Goal: Information Seeking & Learning: Learn about a topic

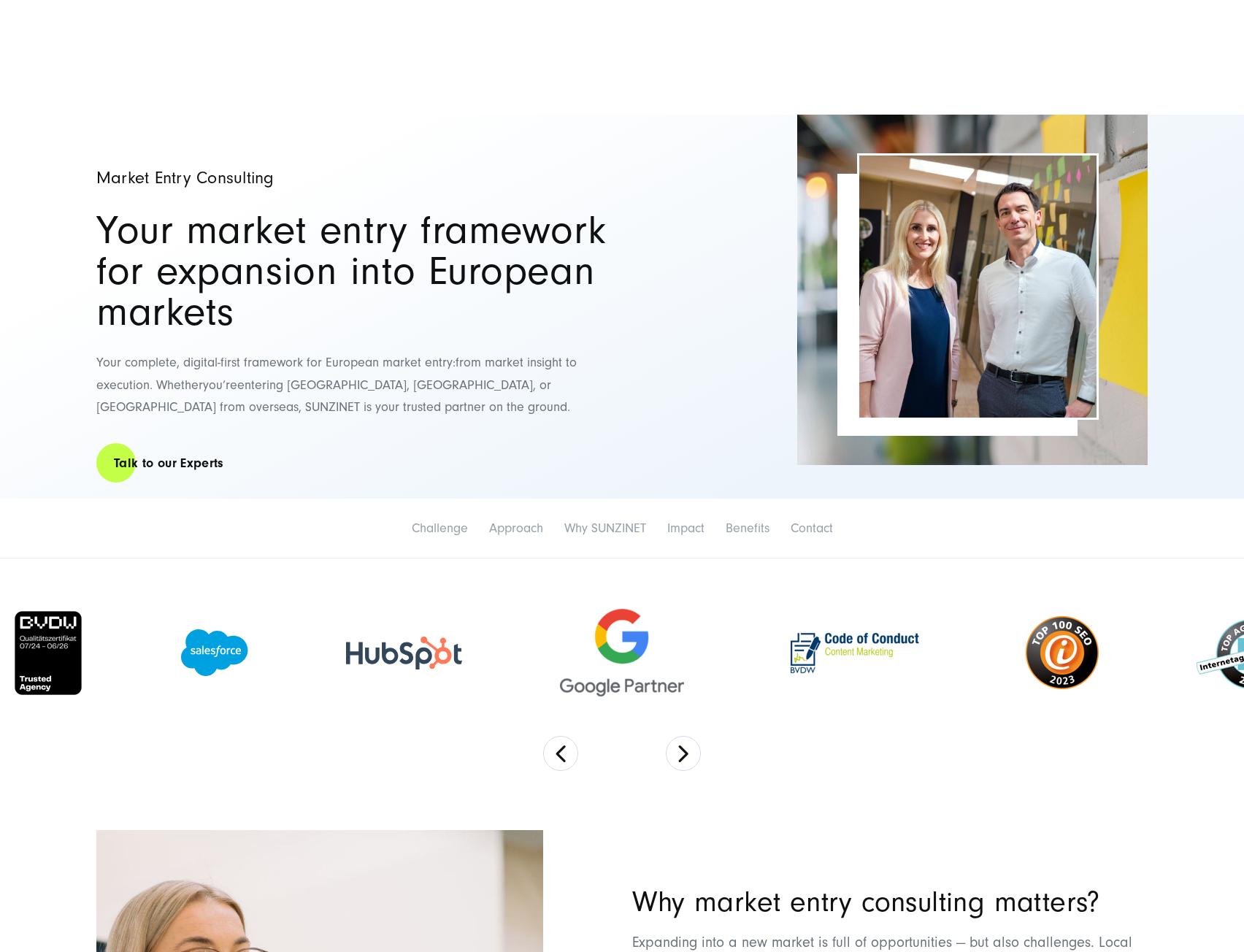
scroll to position [365, 0]
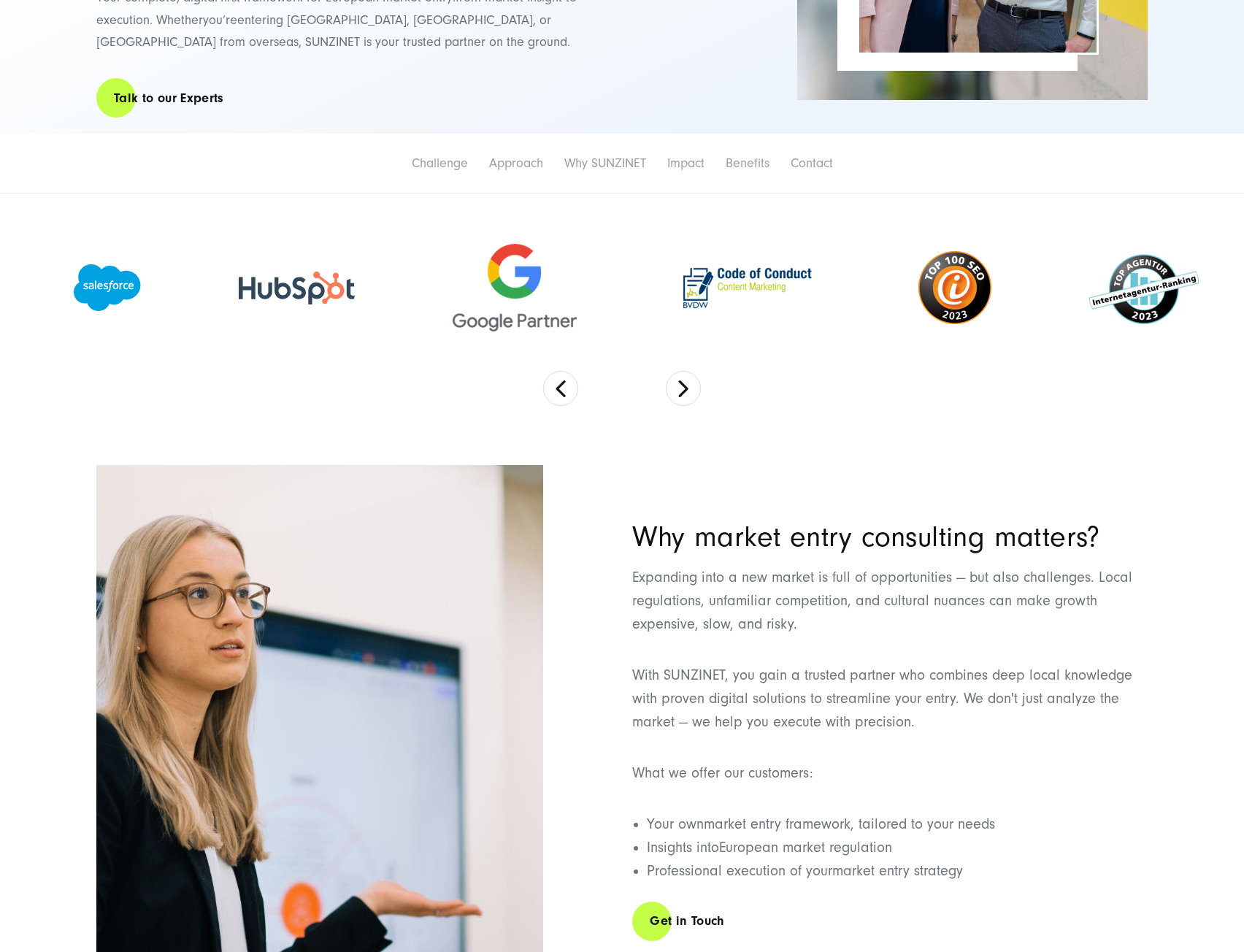
drag, startPoint x: 894, startPoint y: 287, endPoint x: 653, endPoint y: 286, distance: 241.0
click at [740, 290] on img at bounding box center [747, 288] width 146 height 58
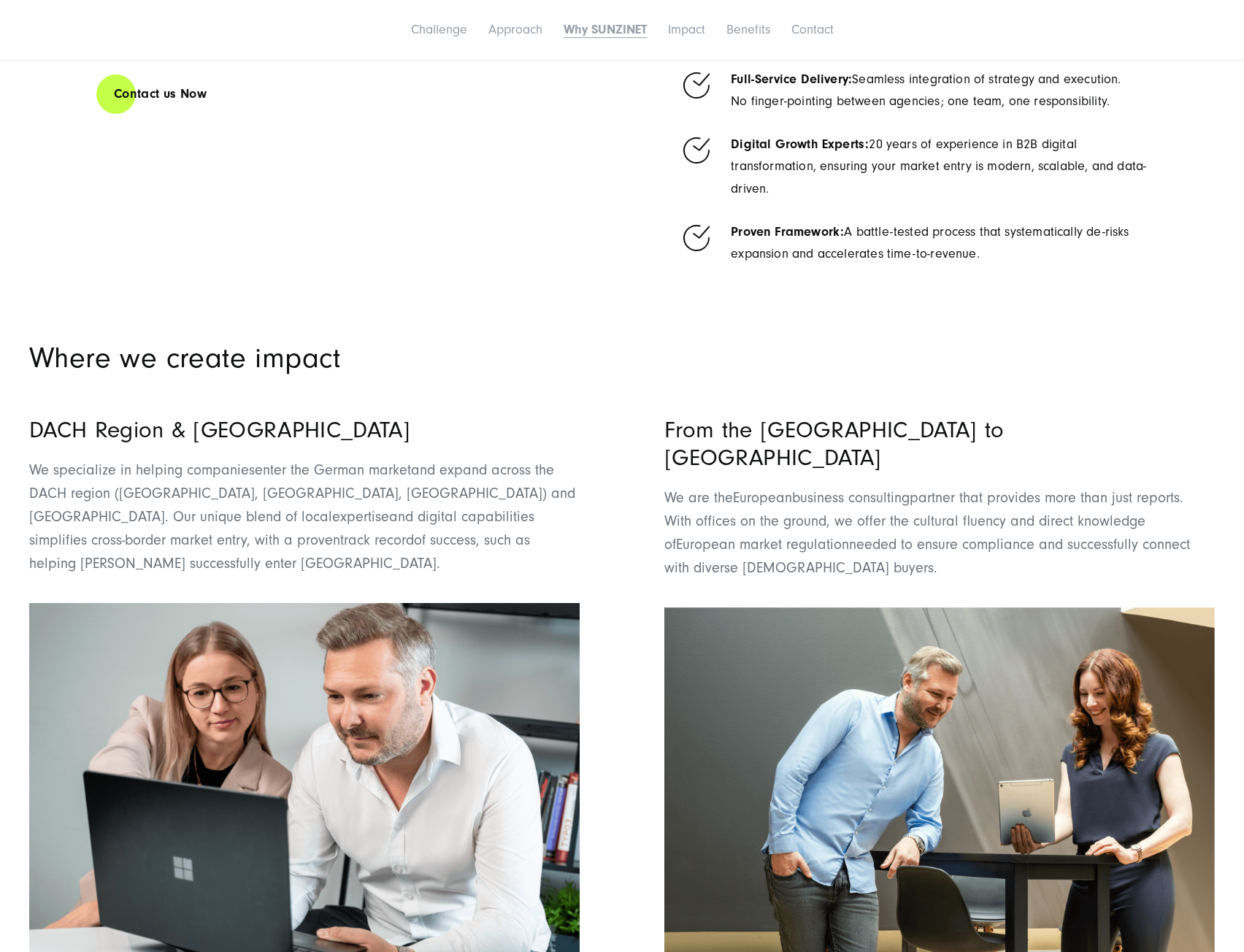
scroll to position [2627, 0]
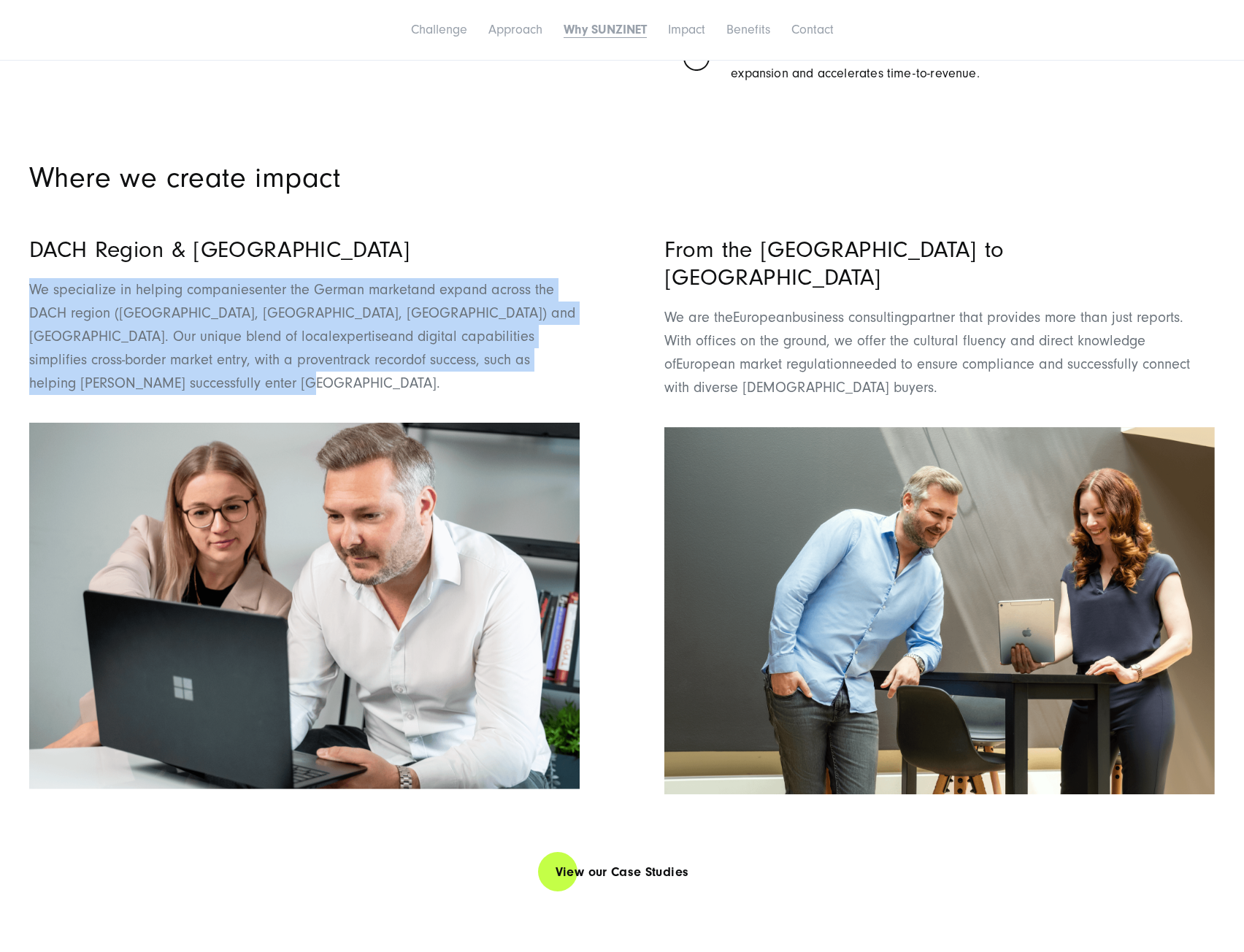
drag, startPoint x: 30, startPoint y: 228, endPoint x: 560, endPoint y: 310, distance: 536.3
click at [560, 310] on p "We specialize in helping companies enter the German market and expand across th…" at bounding box center [304, 336] width 551 height 117
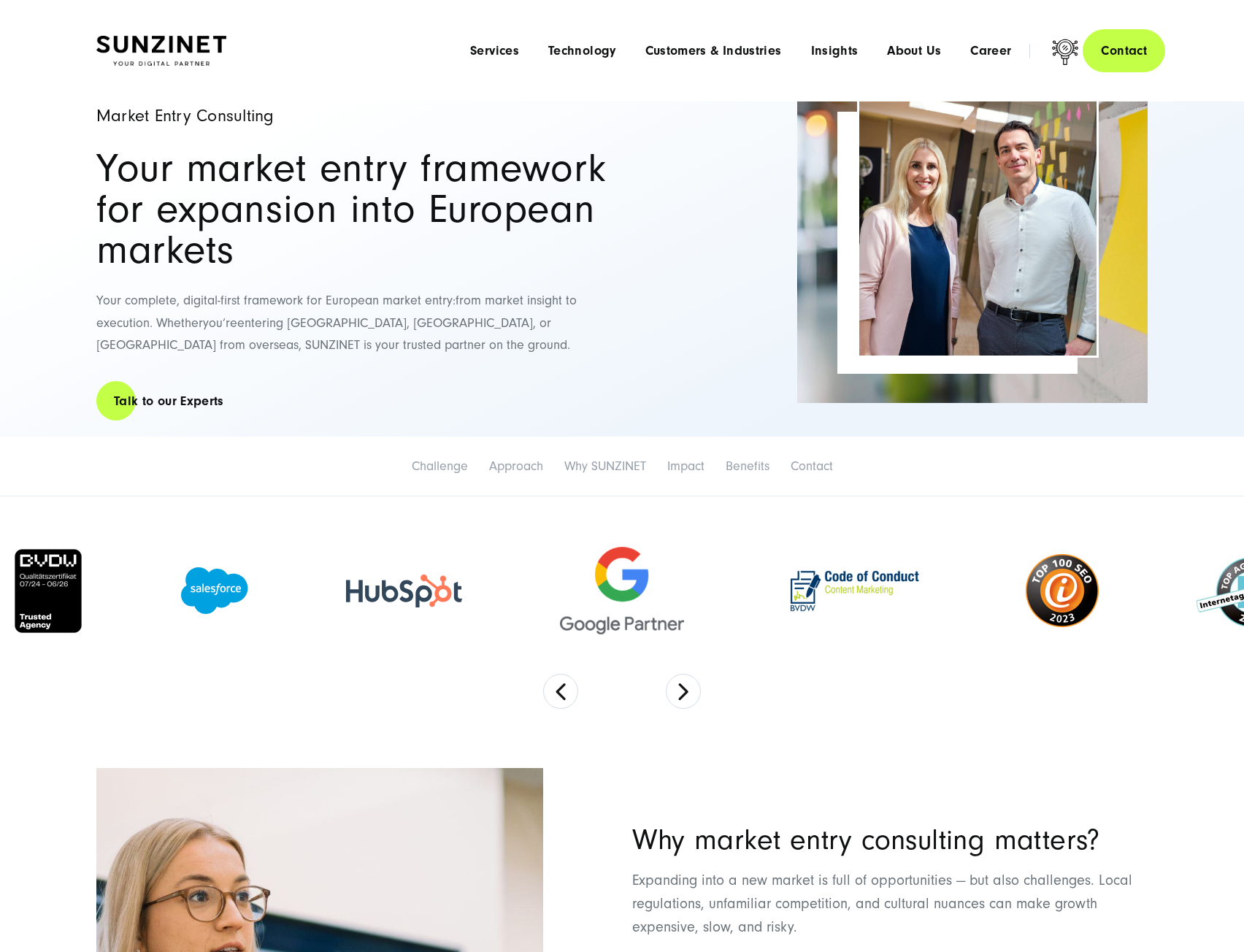
scroll to position [0, 0]
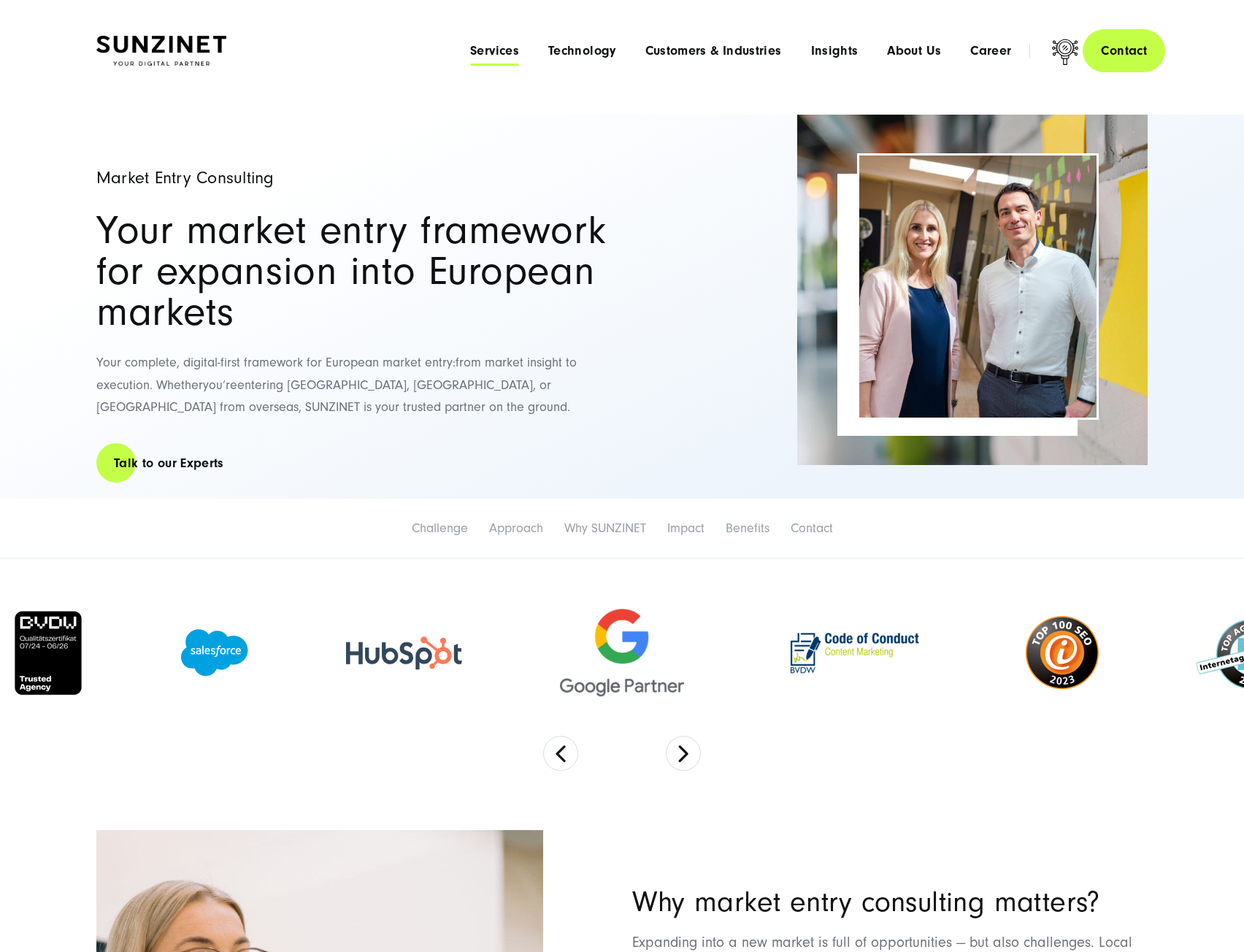
click at [489, 51] on span "Services" at bounding box center [494, 51] width 49 height 14
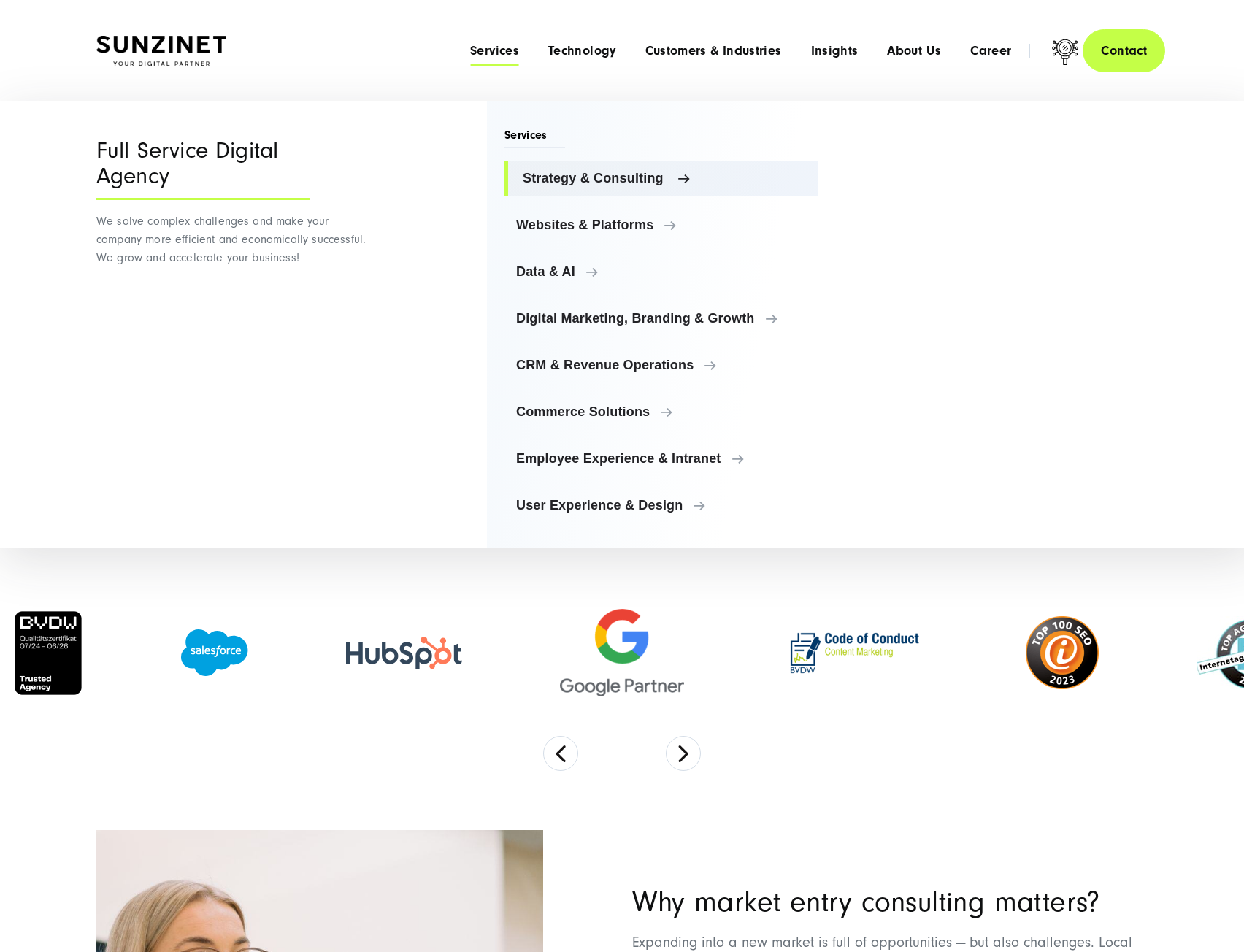
click at [619, 184] on span "Strategy & Consulting" at bounding box center [664, 178] width 283 height 14
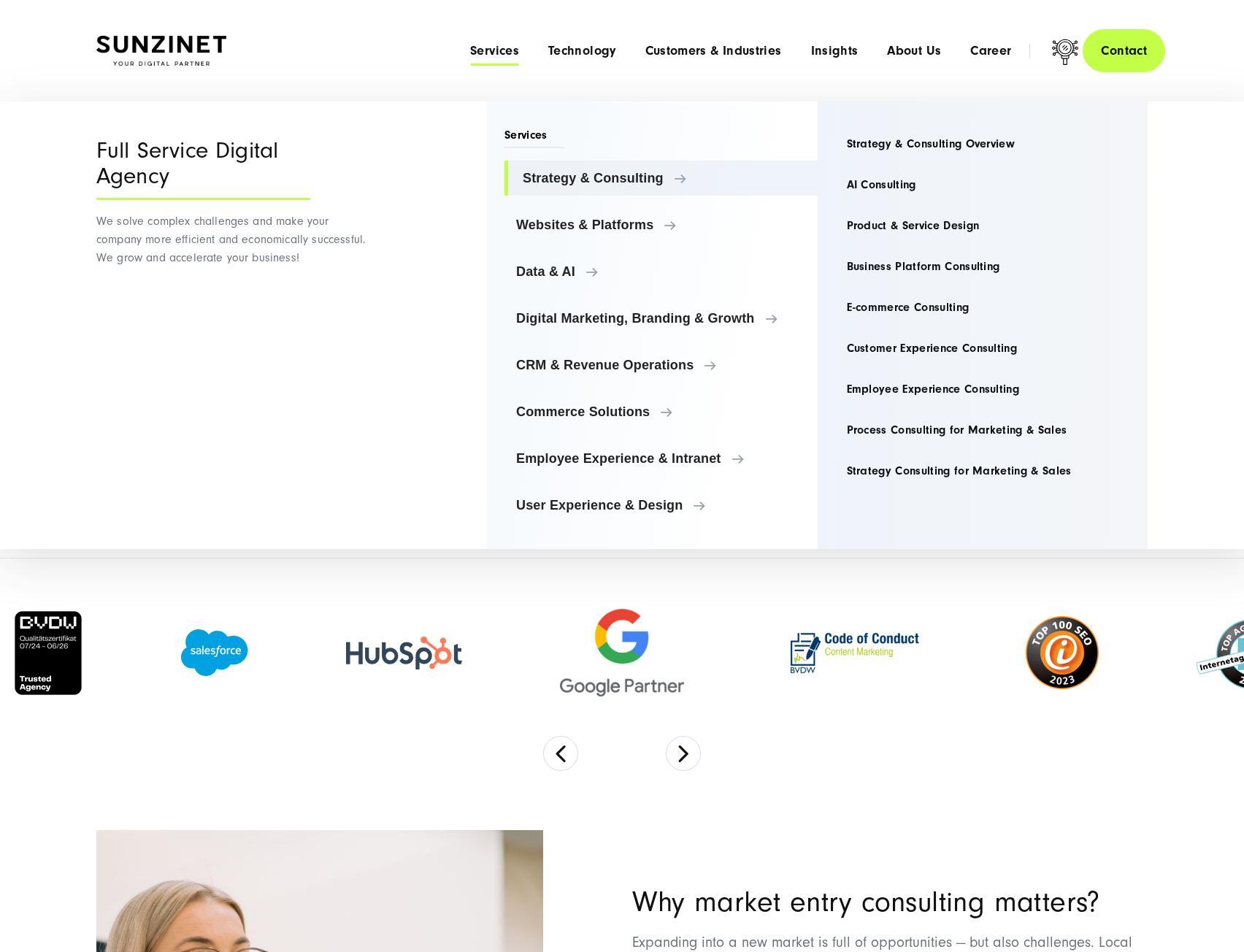
click at [943, 547] on div "Strategy & Consulting Strategy & Consulting Overview AI Consulting Product & Se…" at bounding box center [983, 325] width 330 height 447
click at [946, 573] on div at bounding box center [622, 652] width 1244 height 166
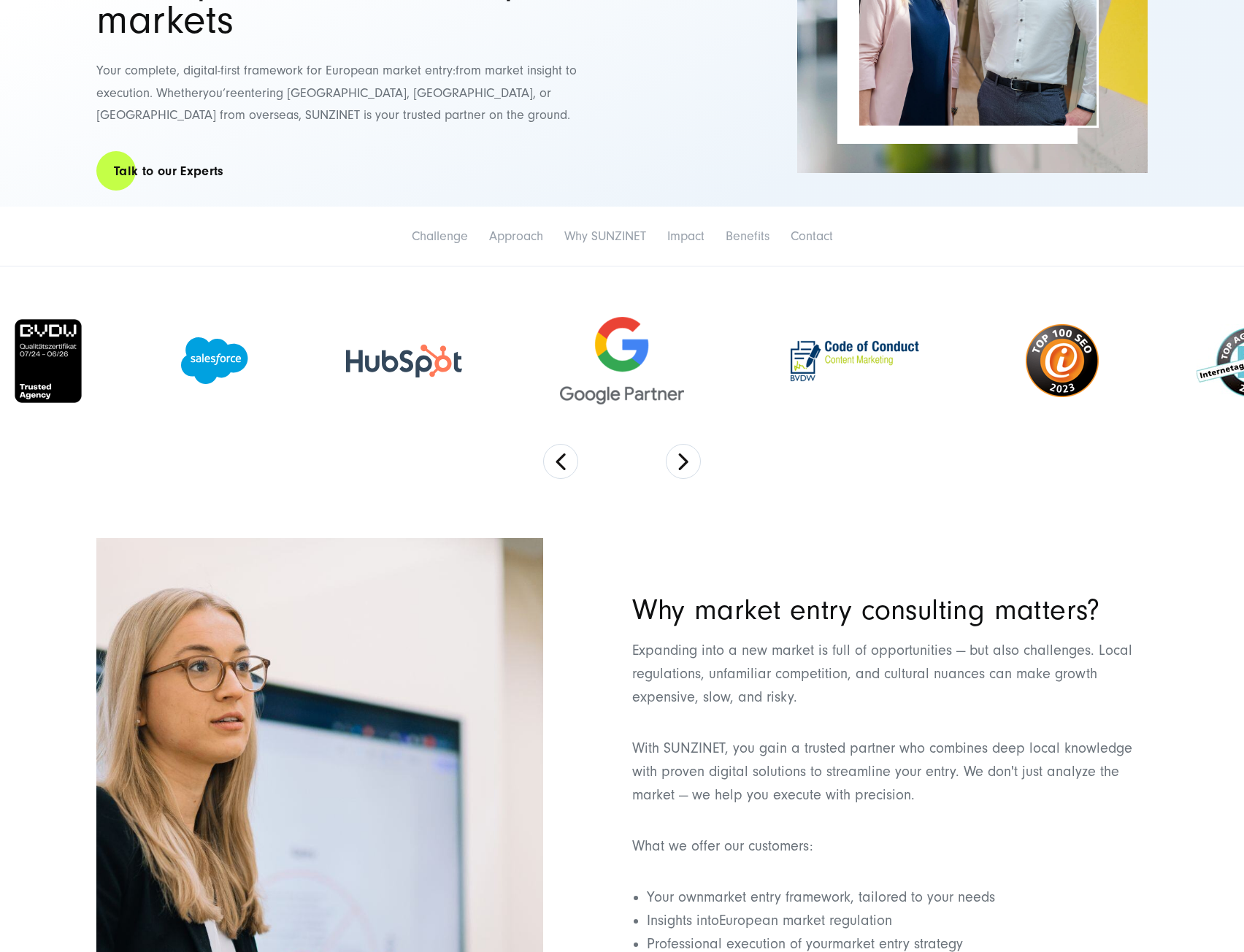
scroll to position [438, 0]
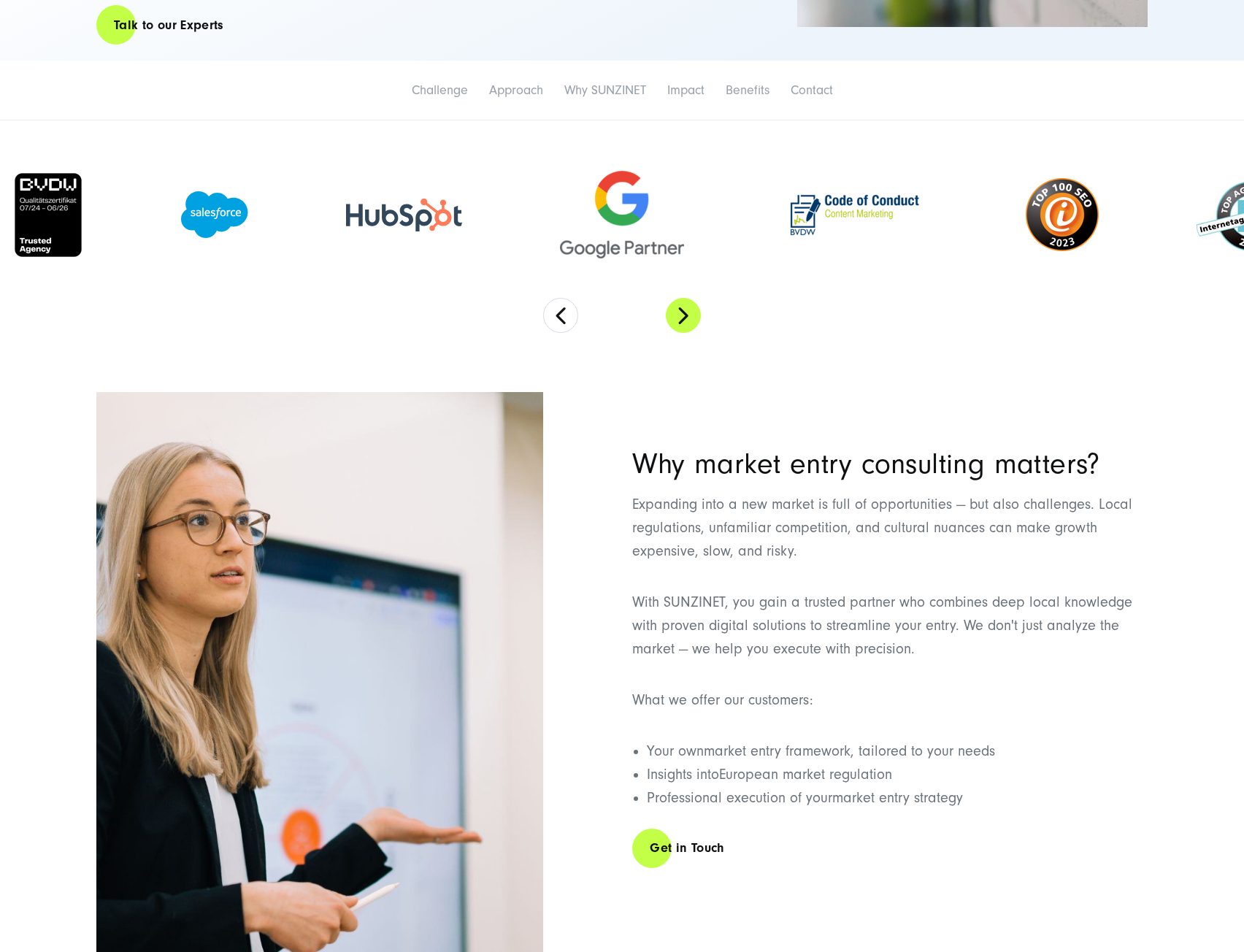
click at [696, 323] on button "Next" at bounding box center [684, 315] width 35 height 35
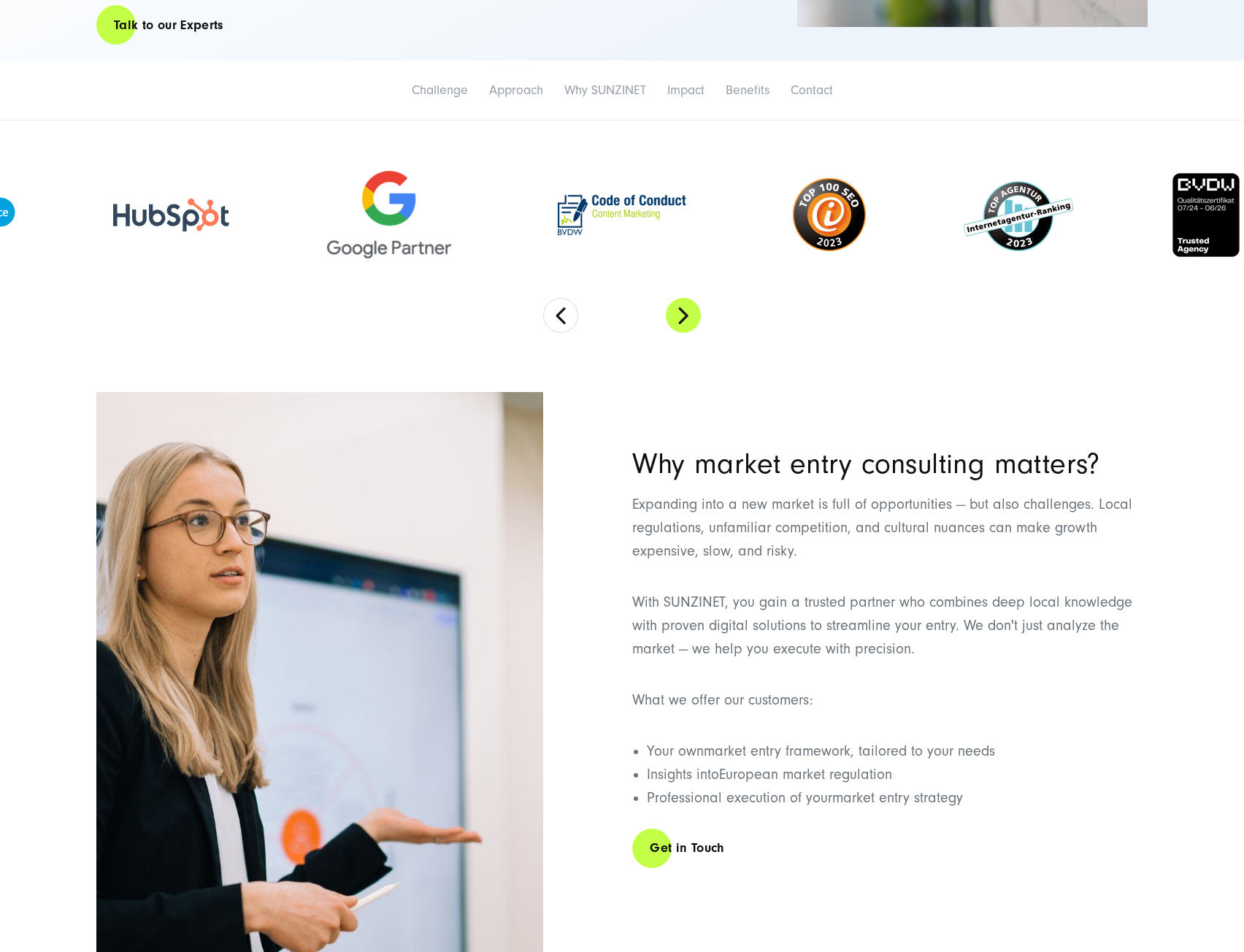
click at [696, 323] on button "Next" at bounding box center [684, 315] width 35 height 35
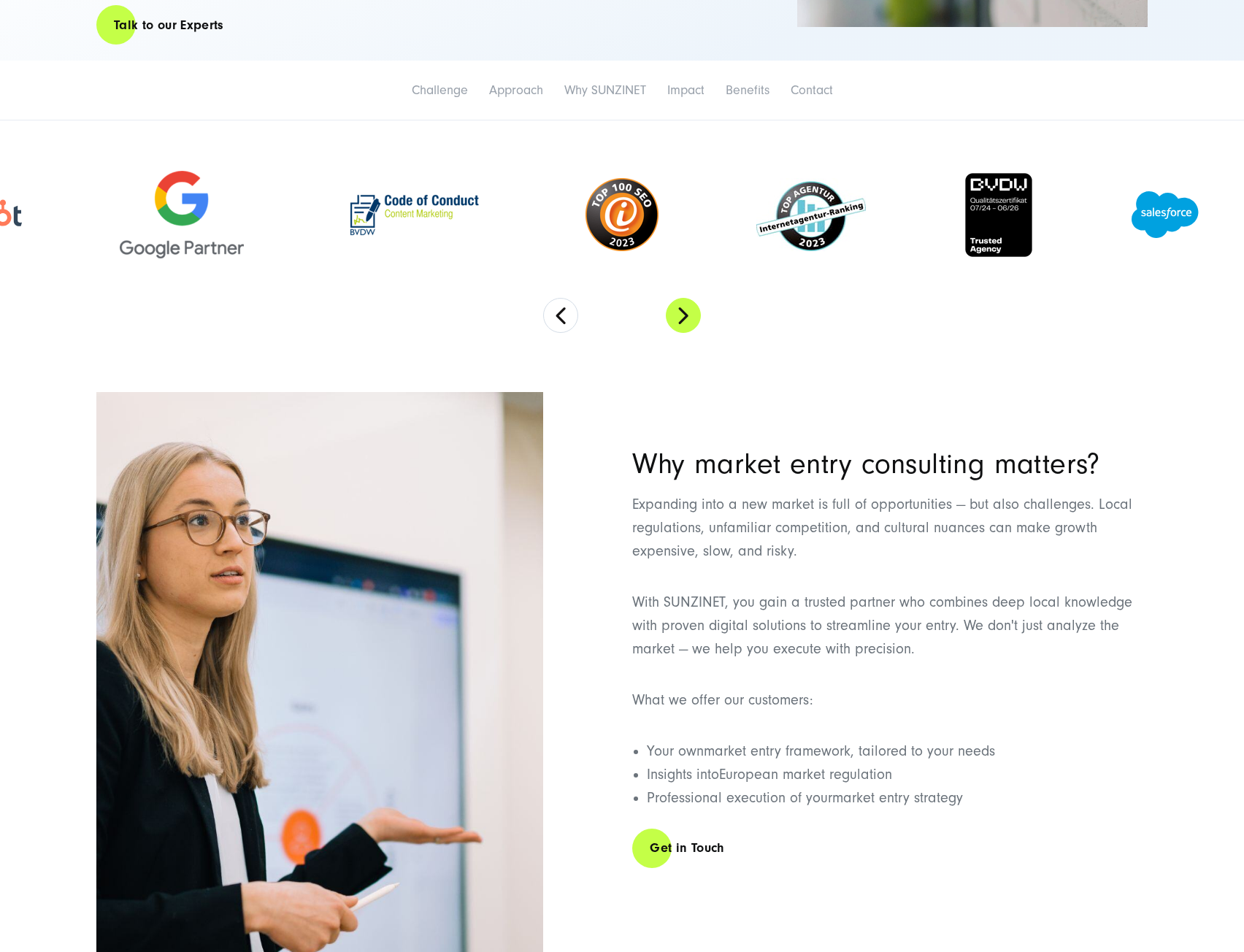
click at [696, 323] on button "Next" at bounding box center [684, 315] width 35 height 35
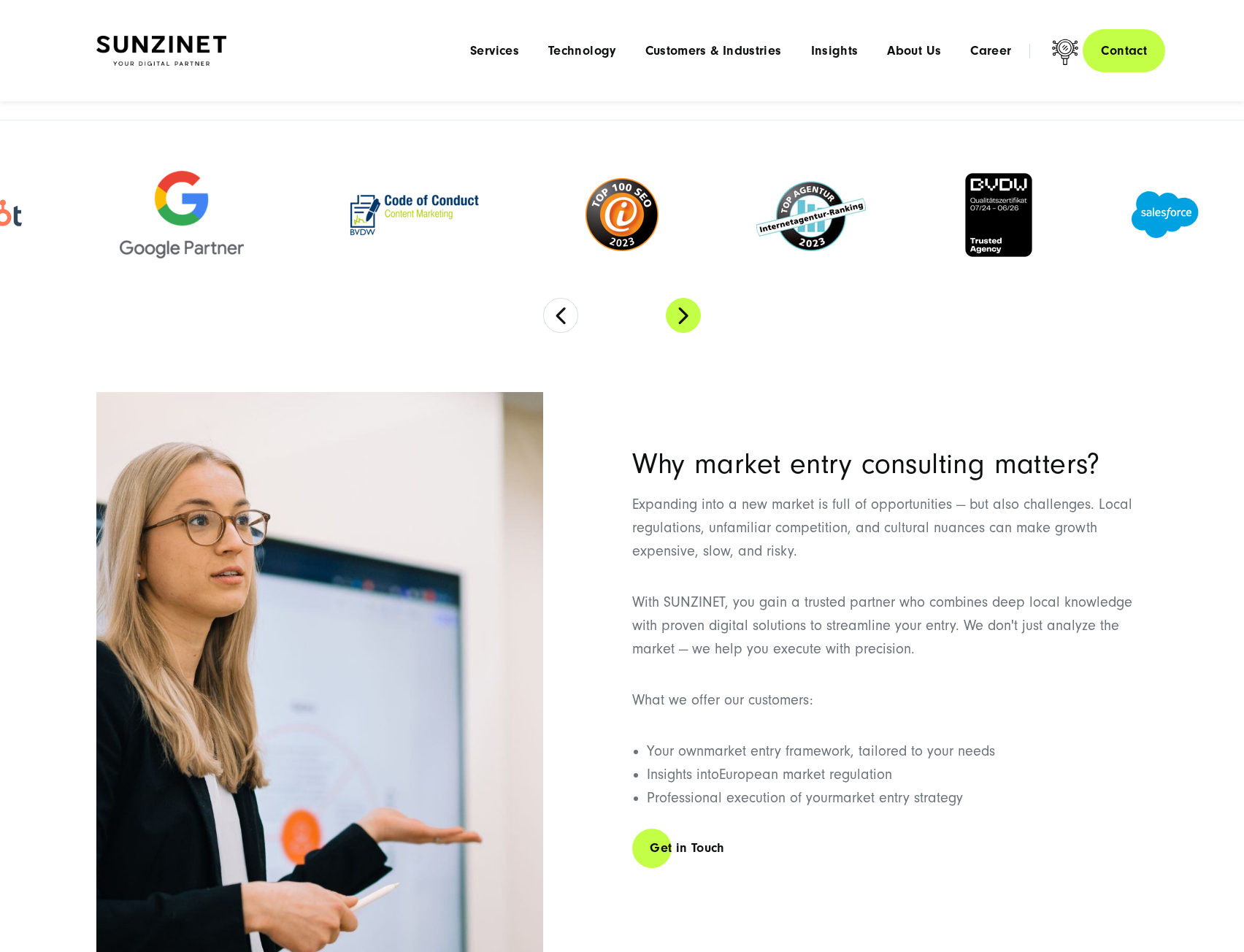
click at [687, 314] on button "Next" at bounding box center [684, 315] width 35 height 35
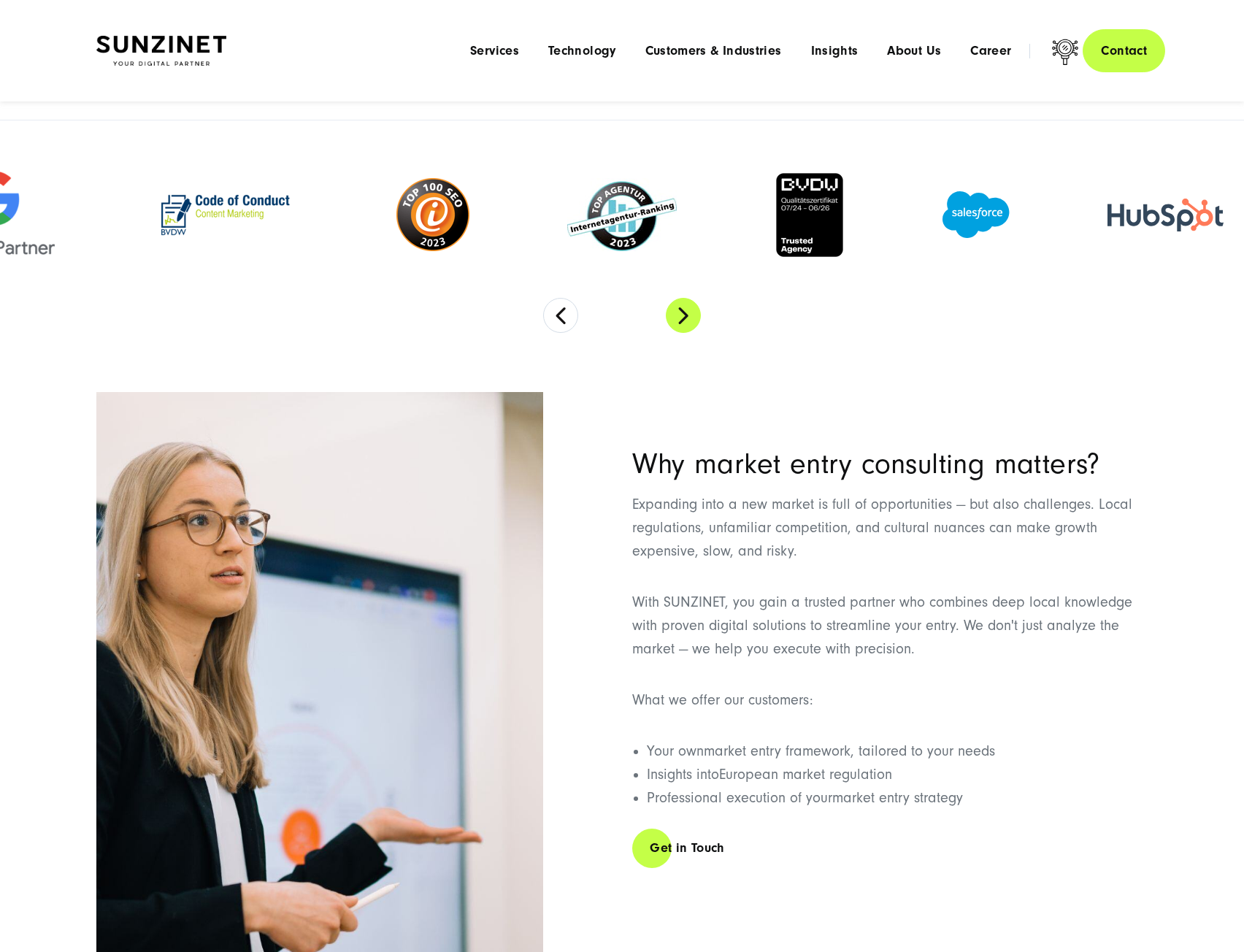
click at [687, 314] on button "Next" at bounding box center [684, 315] width 35 height 35
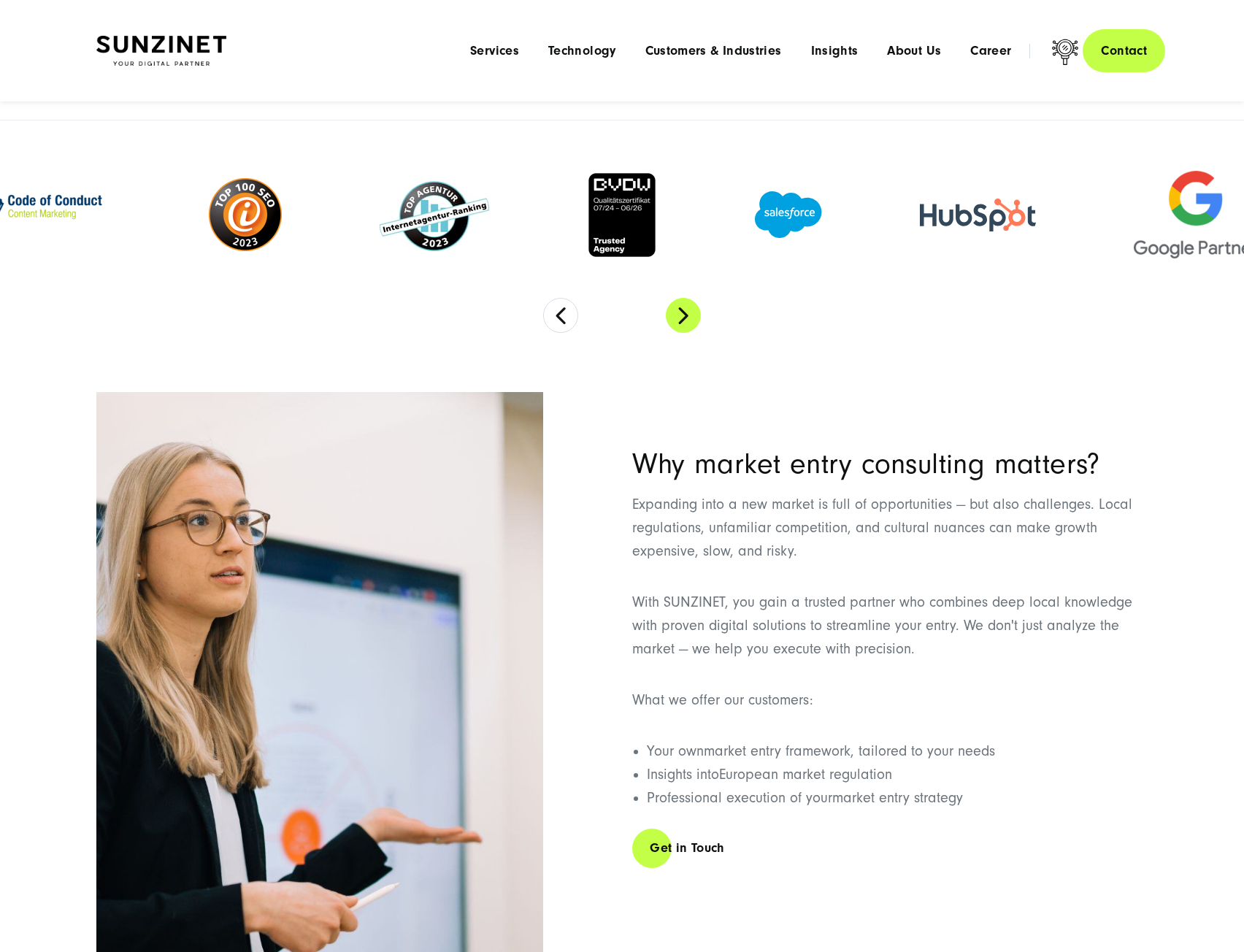
click at [687, 314] on button "Next" at bounding box center [684, 315] width 35 height 35
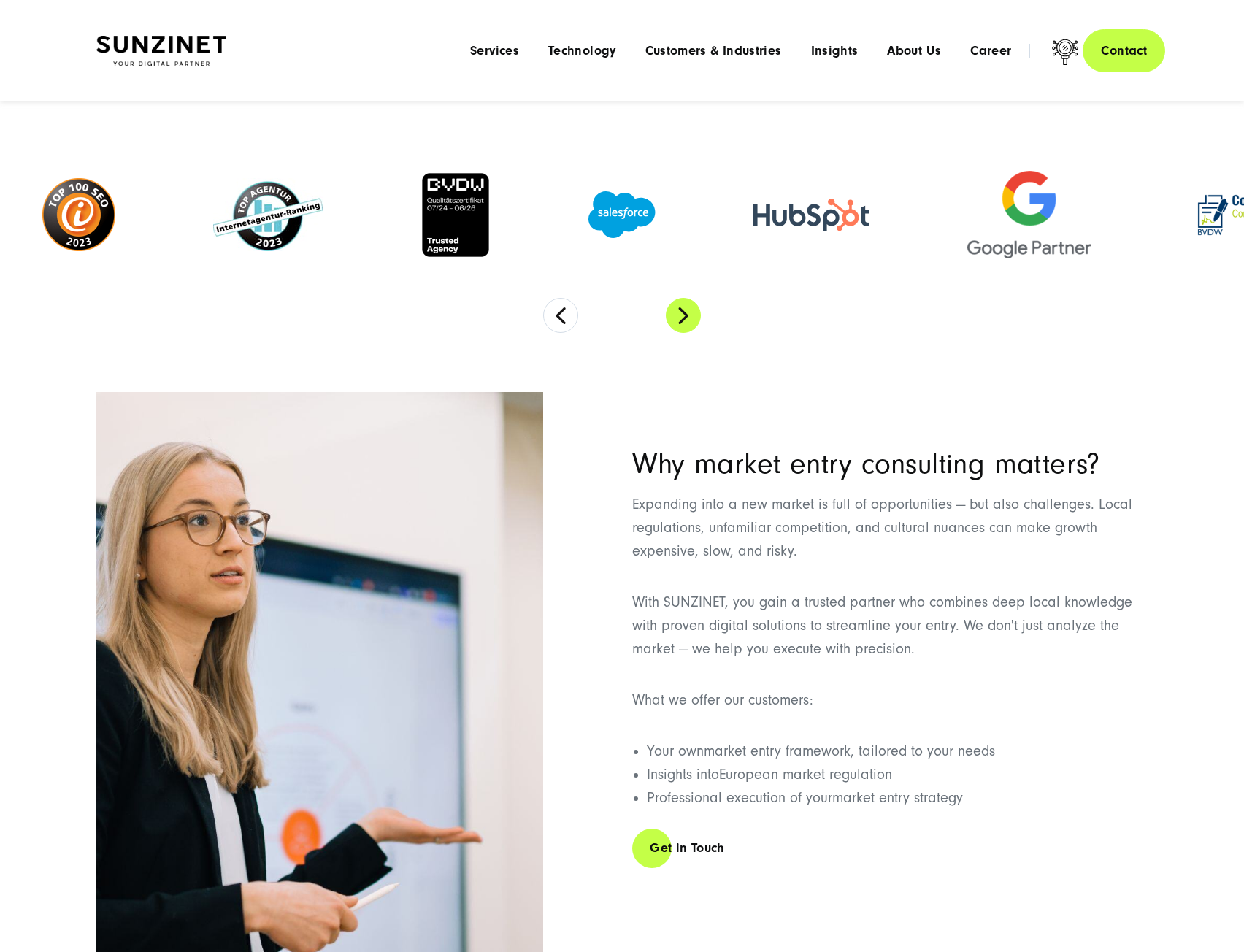
click at [687, 314] on button "Next" at bounding box center [684, 315] width 35 height 35
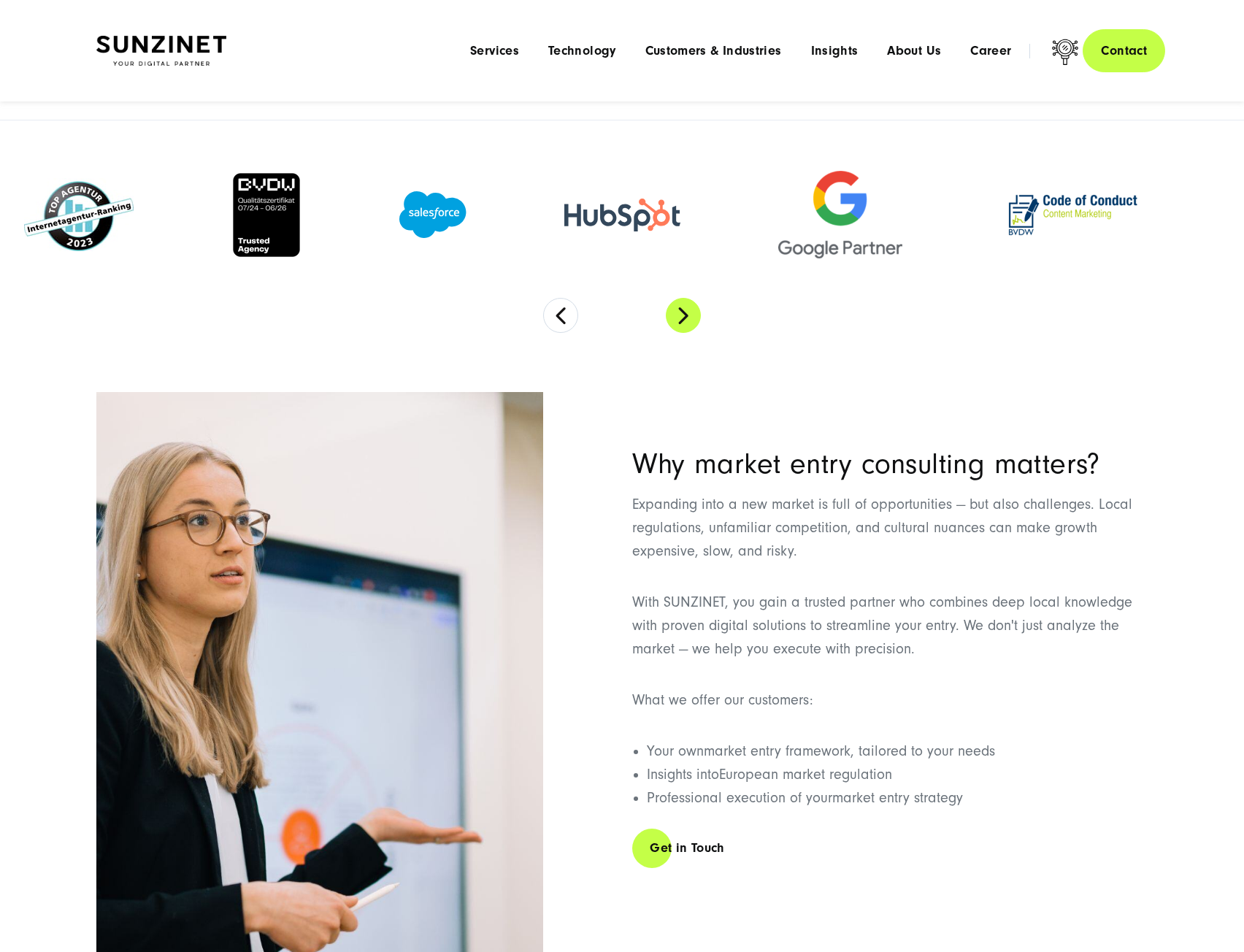
click at [687, 314] on button "Next" at bounding box center [684, 315] width 35 height 35
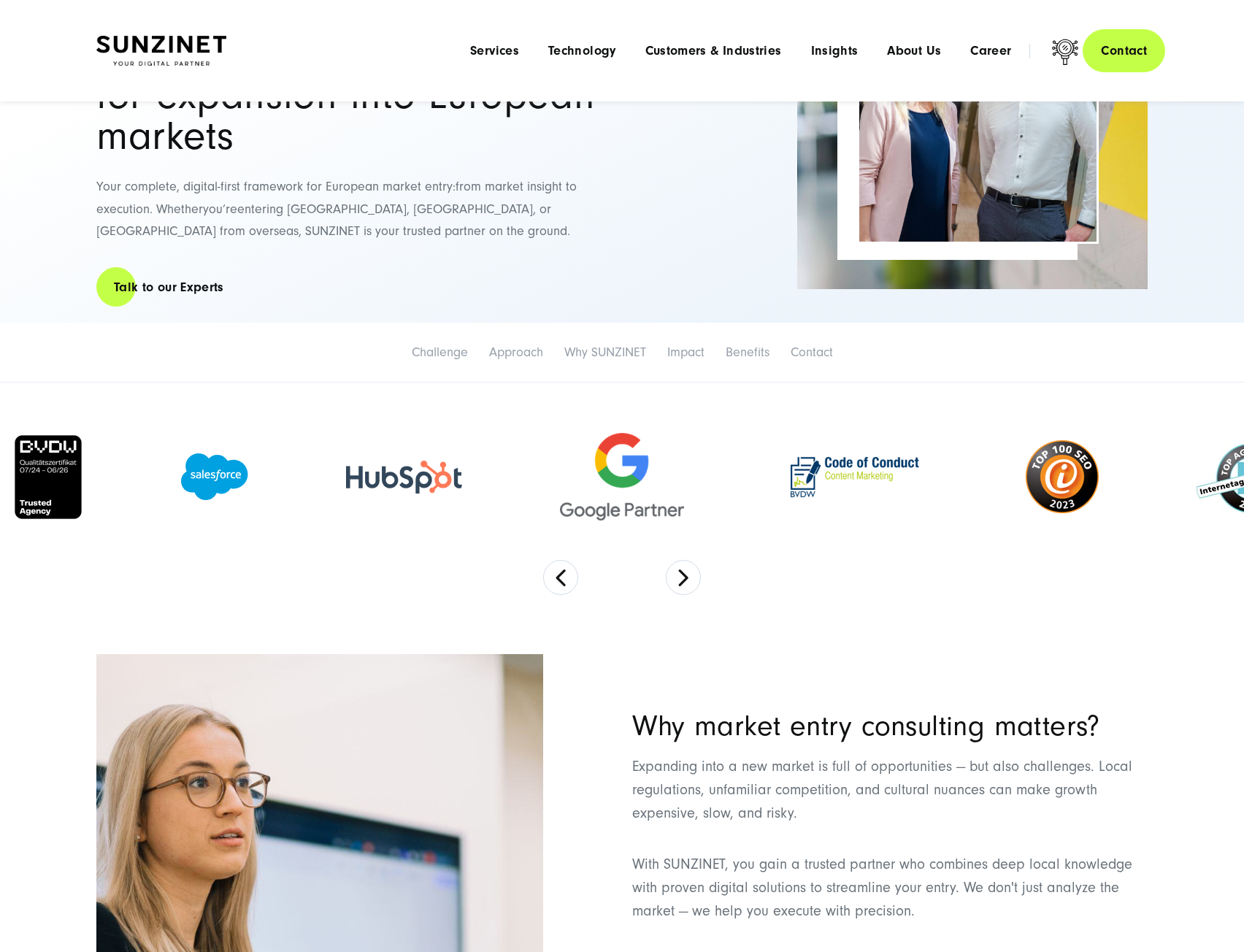
scroll to position [0, 0]
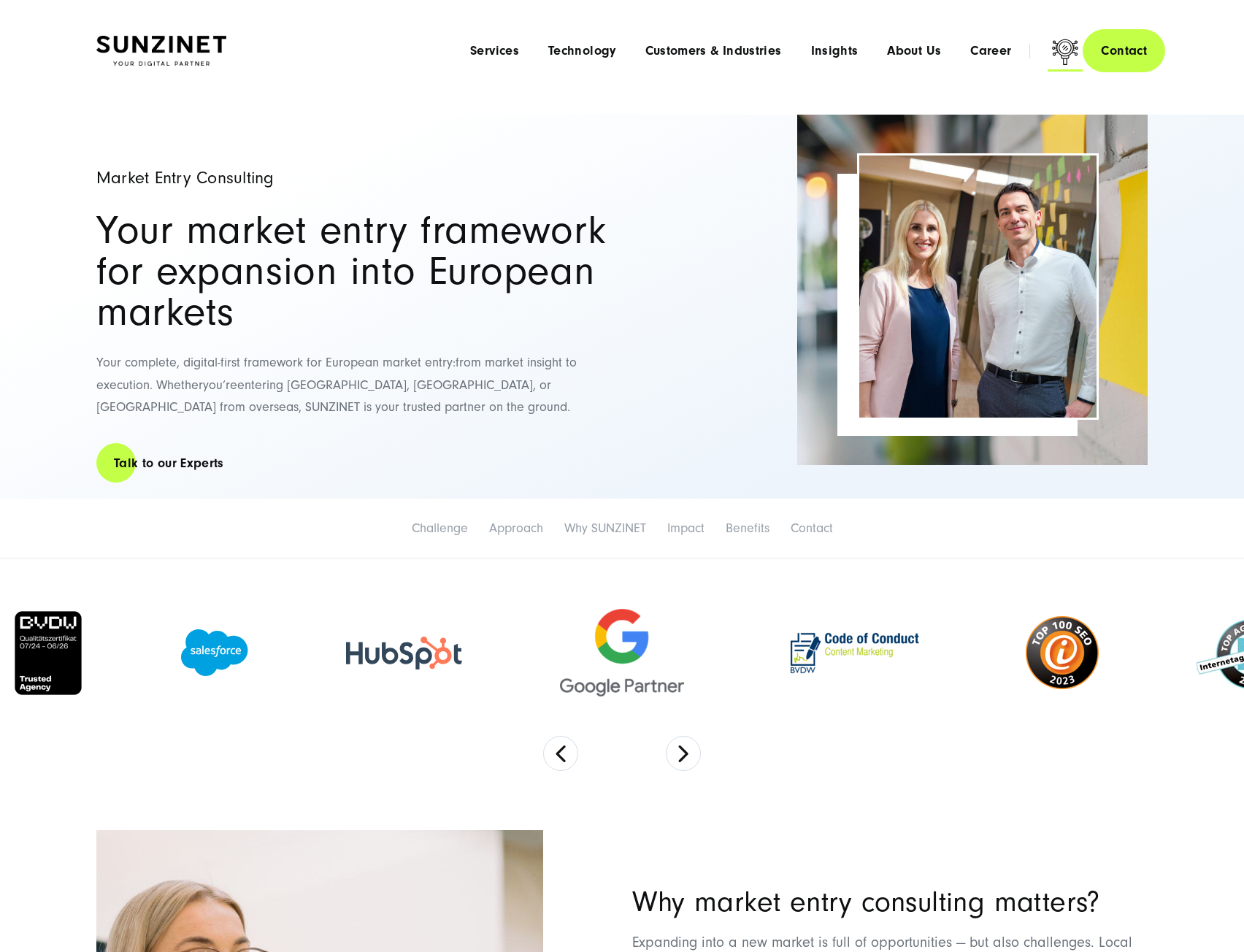
click at [1068, 53] on icon at bounding box center [1065, 54] width 35 height 35
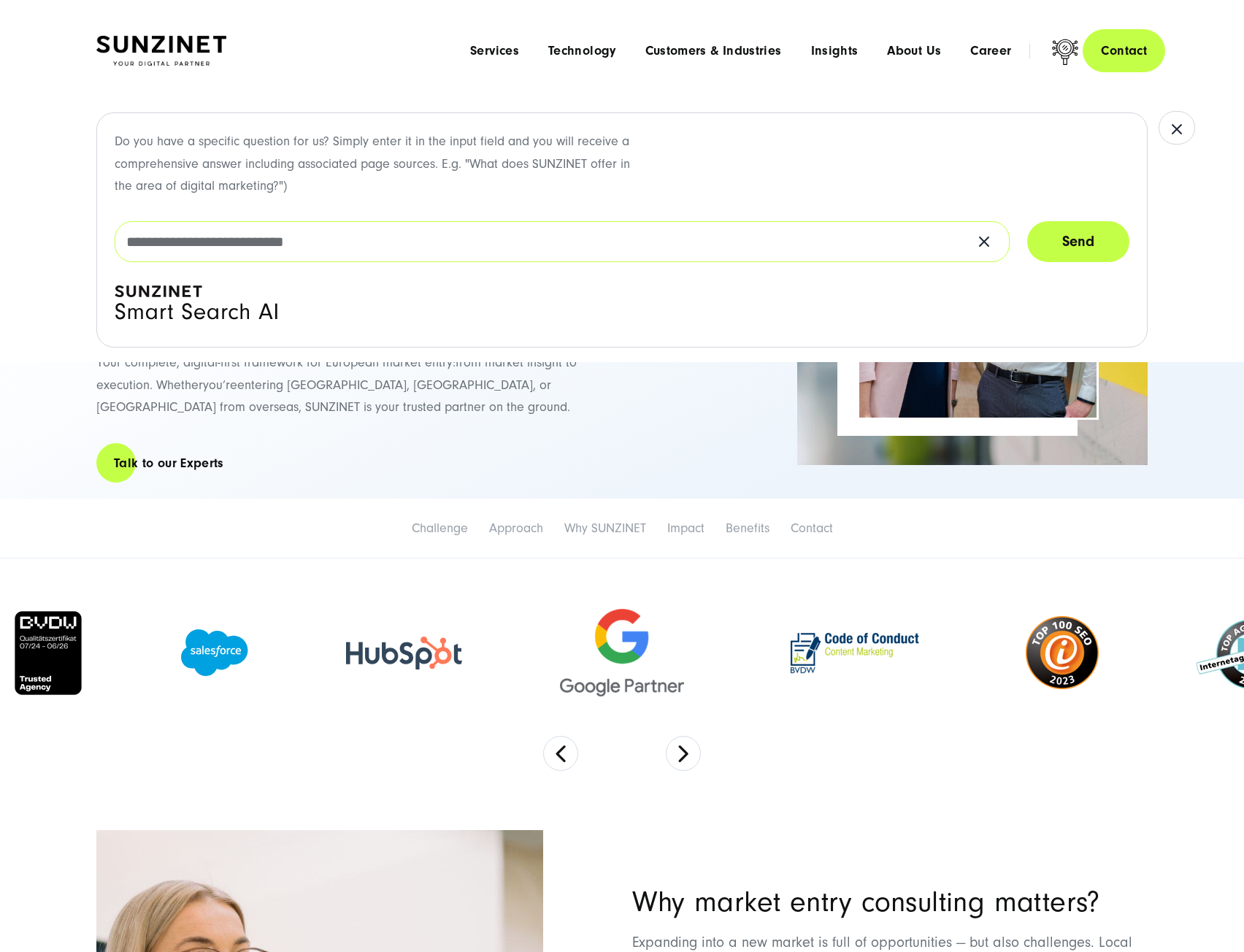
click at [237, 234] on input "text" at bounding box center [562, 241] width 895 height 41
click at [989, 239] on icon at bounding box center [984, 241] width 17 height 17
click at [772, 238] on input "text" at bounding box center [562, 241] width 895 height 41
click at [292, 227] on input "text" at bounding box center [562, 241] width 895 height 41
click at [280, 238] on input "text" at bounding box center [562, 241] width 895 height 41
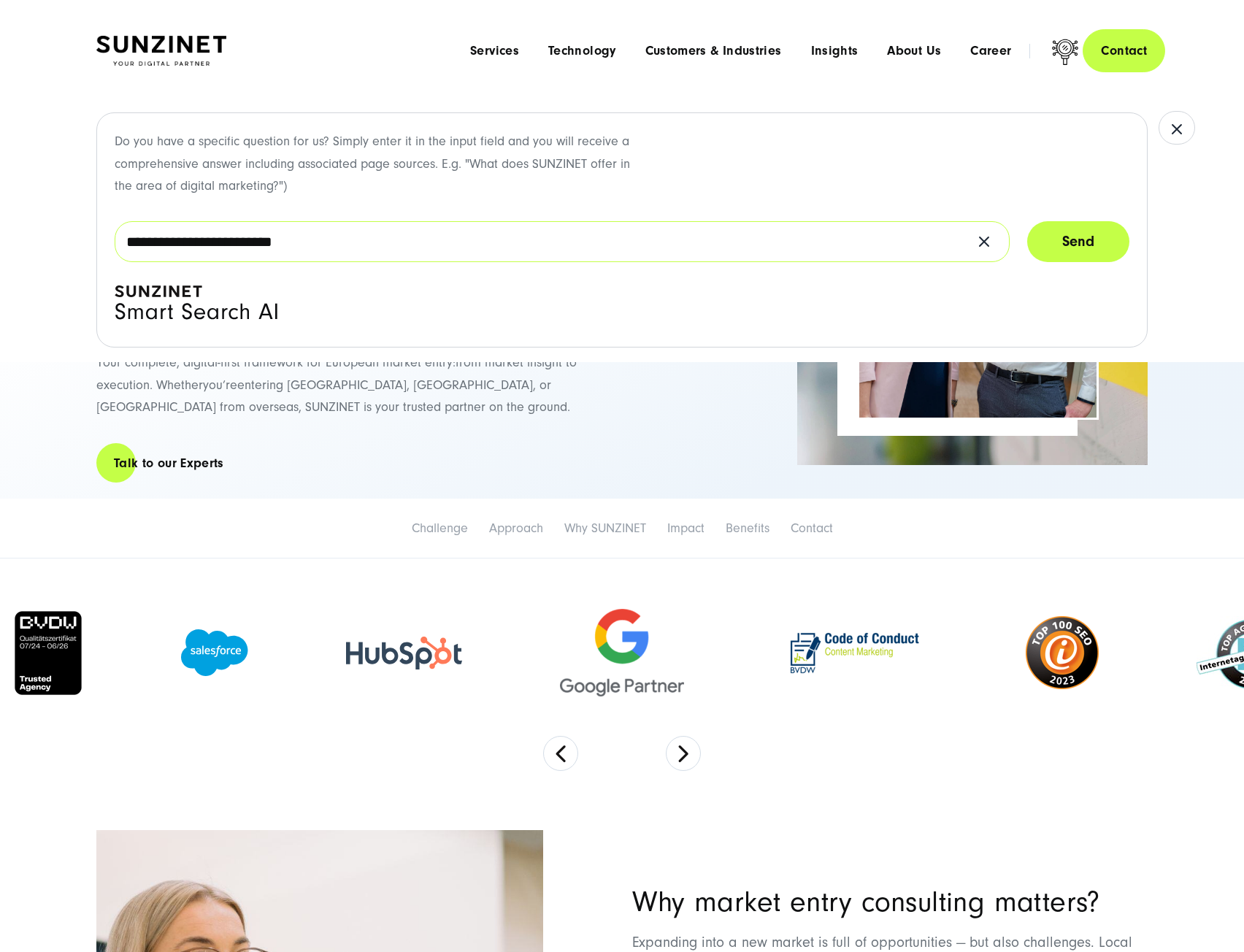
type input "**********"
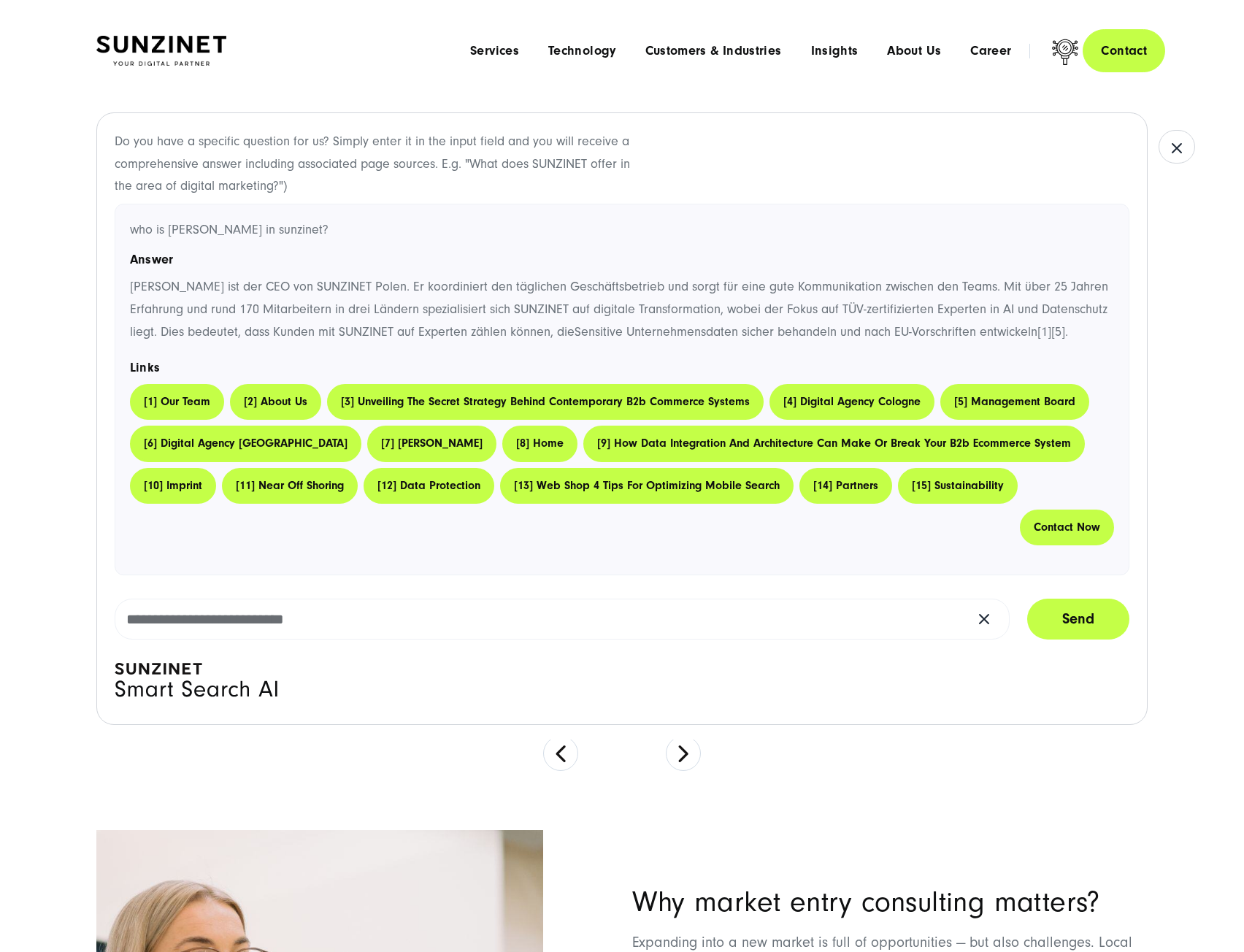
scroll to position [7, 0]
click at [332, 639] on input "text" at bounding box center [562, 619] width 895 height 41
click at [646, 624] on input "text" at bounding box center [562, 619] width 895 height 41
type input "**********"
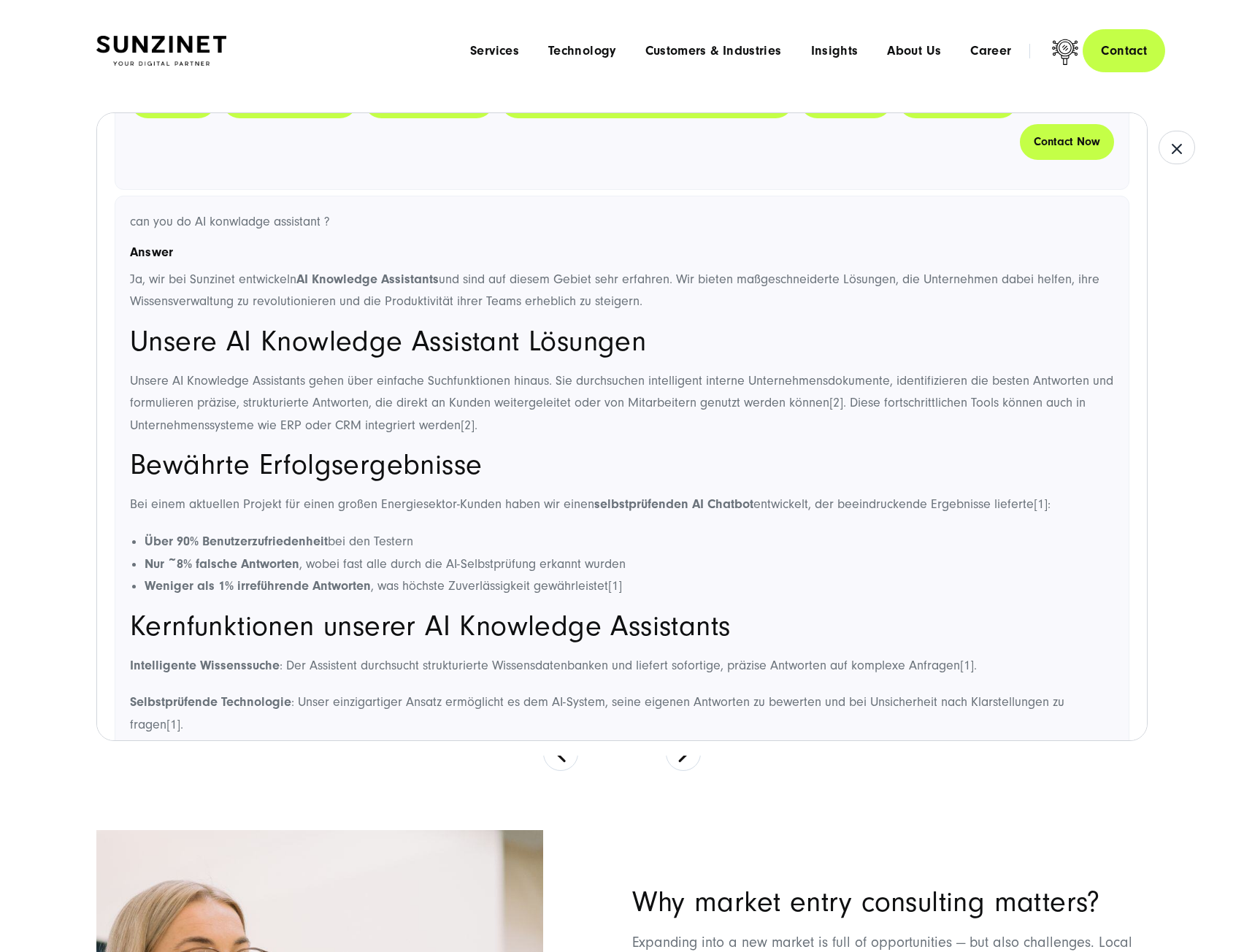
scroll to position [438, 0]
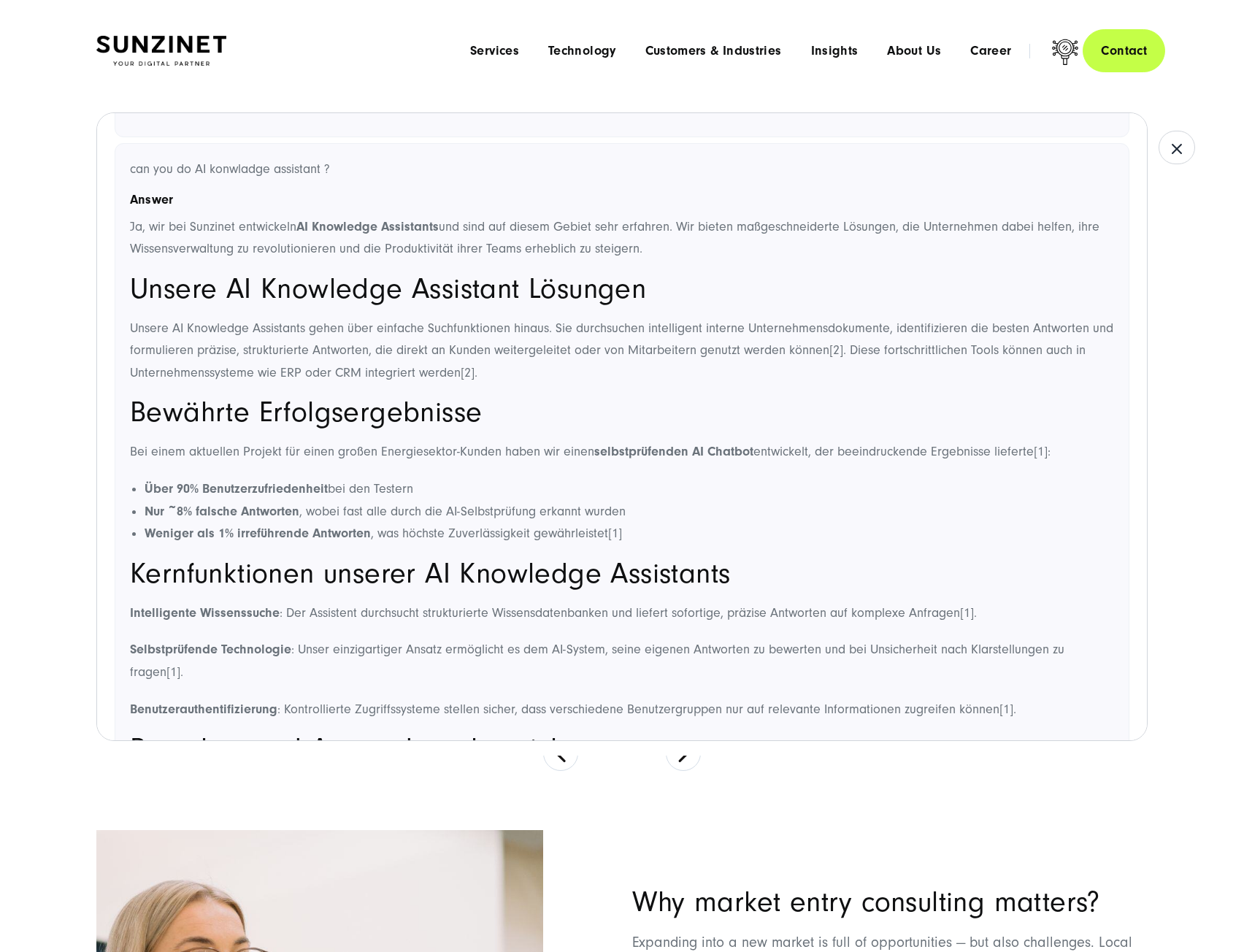
drag, startPoint x: 338, startPoint y: 263, endPoint x: 324, endPoint y: 254, distance: 16.6
click at [324, 235] on strong "AI Knowledge Assistants" at bounding box center [367, 226] width 142 height 15
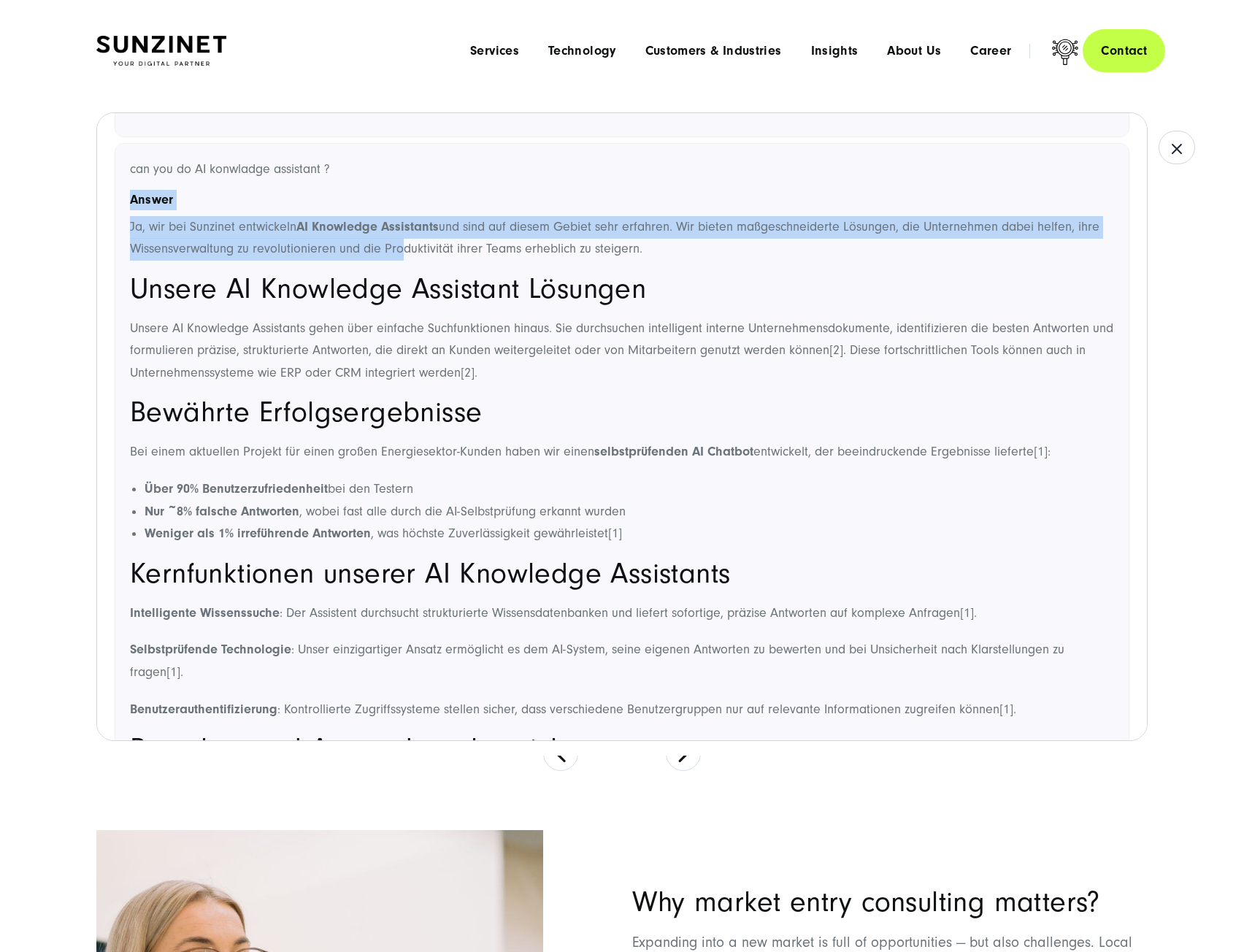
drag, startPoint x: 131, startPoint y: 219, endPoint x: 423, endPoint y: 271, distance: 296.6
click at [423, 271] on div "can you do AI konwladge assistant ? Answer Ja, wir bei Sunzinet entwickeln AI K…" at bounding box center [622, 648] width 1015 height 1010
click at [423, 260] on p "Ja, wir bei Sunzinet entwickeln AI Knowledge Assistants und sind auf diesem Geb…" at bounding box center [622, 238] width 984 height 45
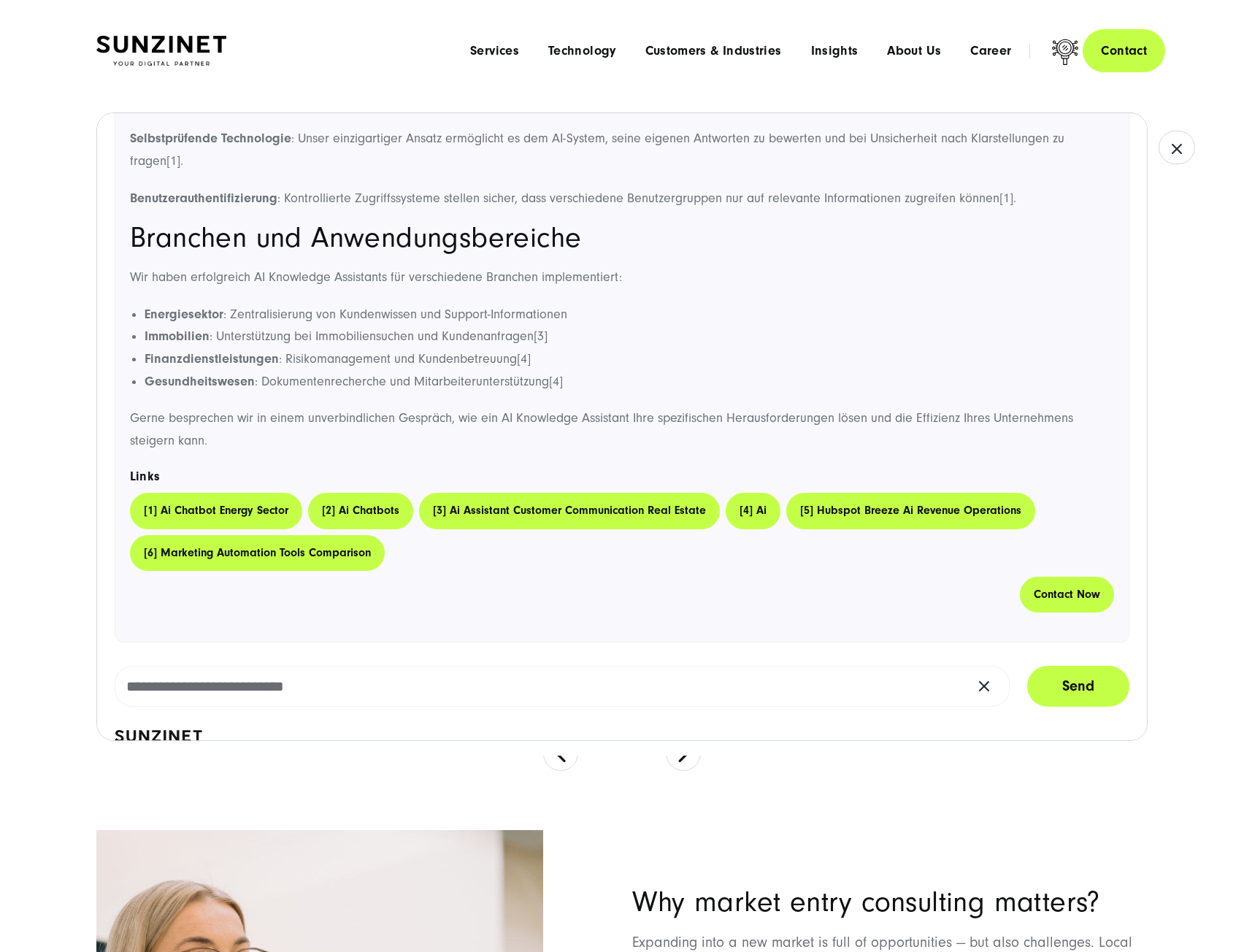
scroll to position [1023, 0]
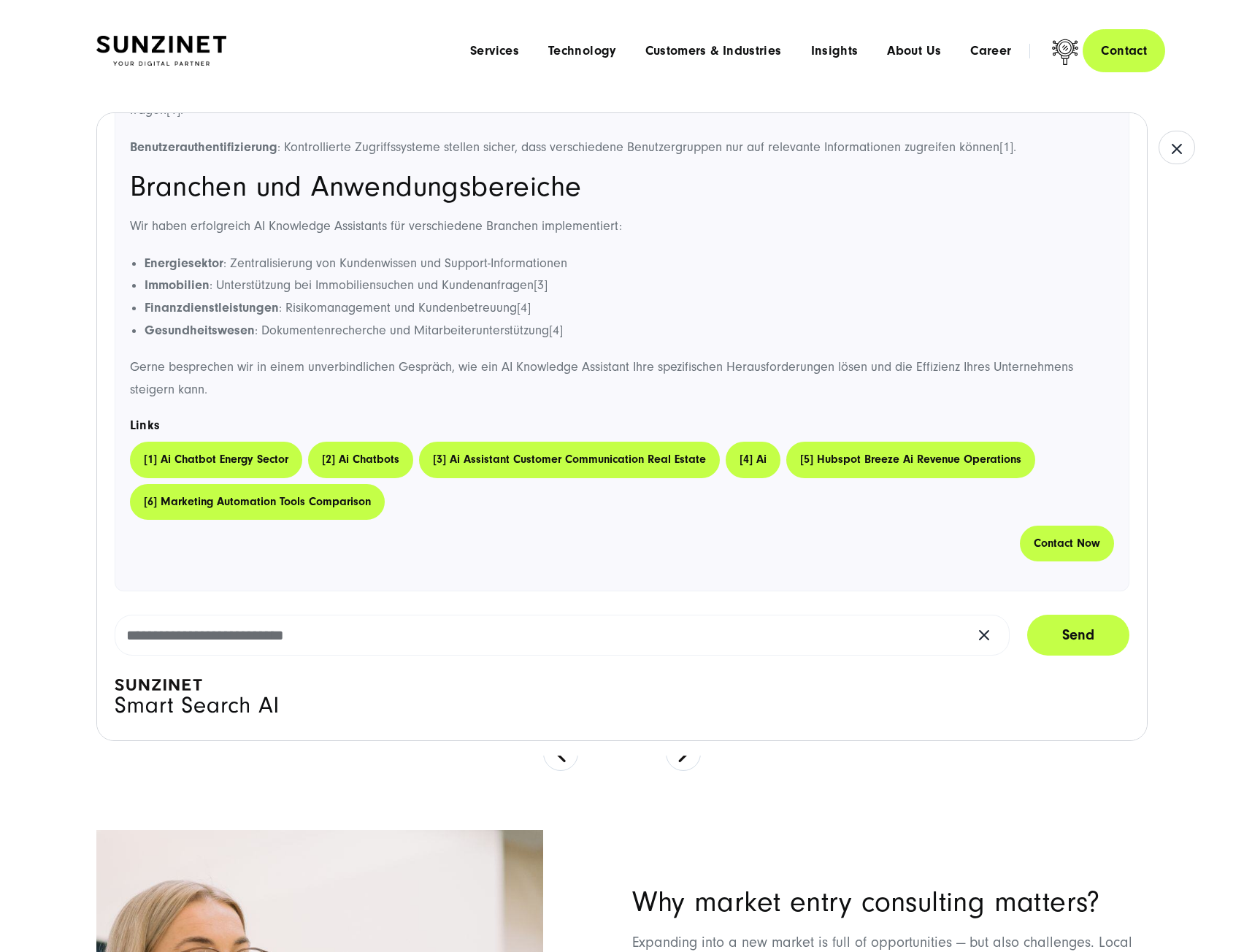
click at [988, 632] on button at bounding box center [984, 635] width 39 height 33
click at [1174, 144] on icon "button" at bounding box center [1176, 149] width 17 height 17
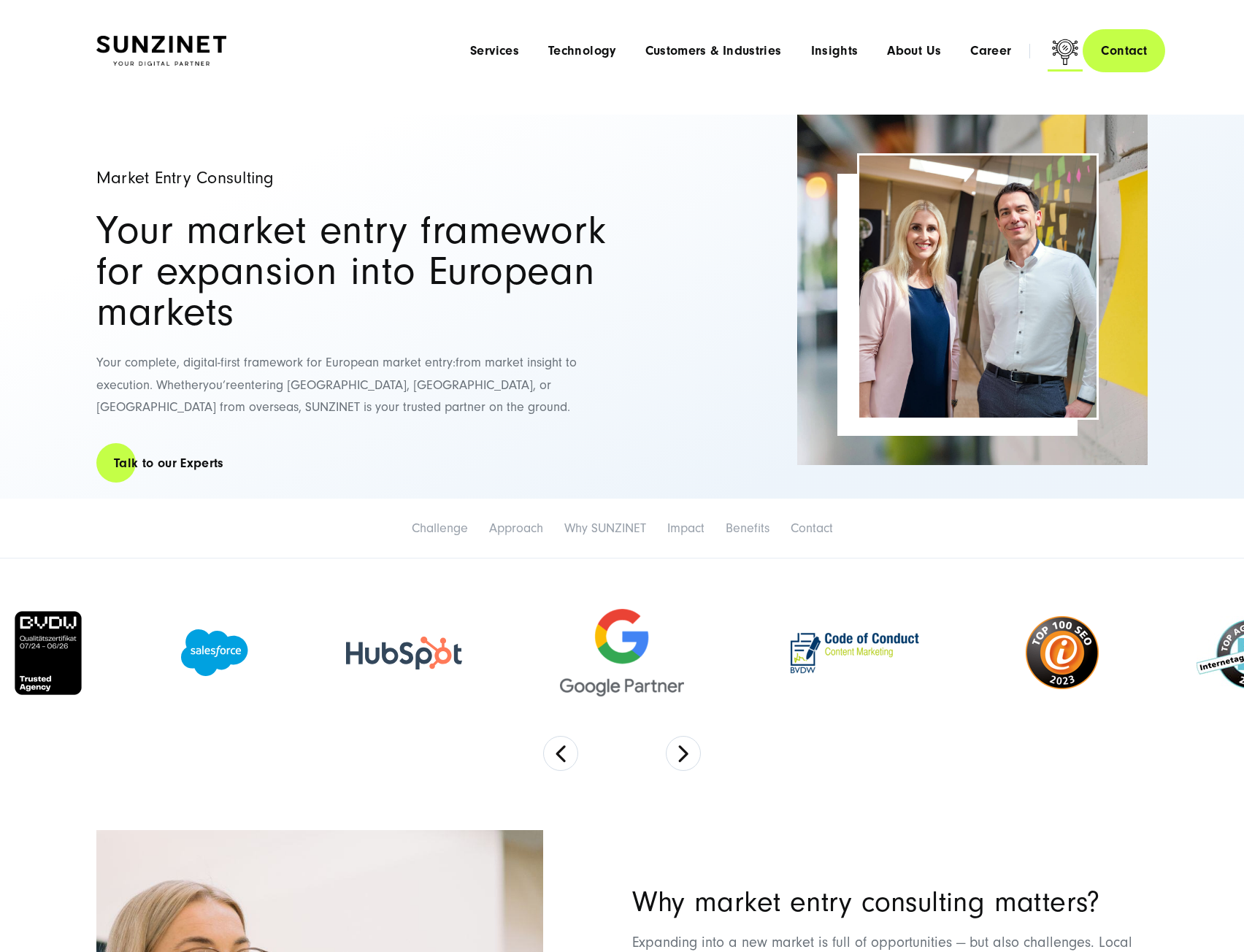
click at [1065, 49] on icon at bounding box center [1065, 54] width 35 height 35
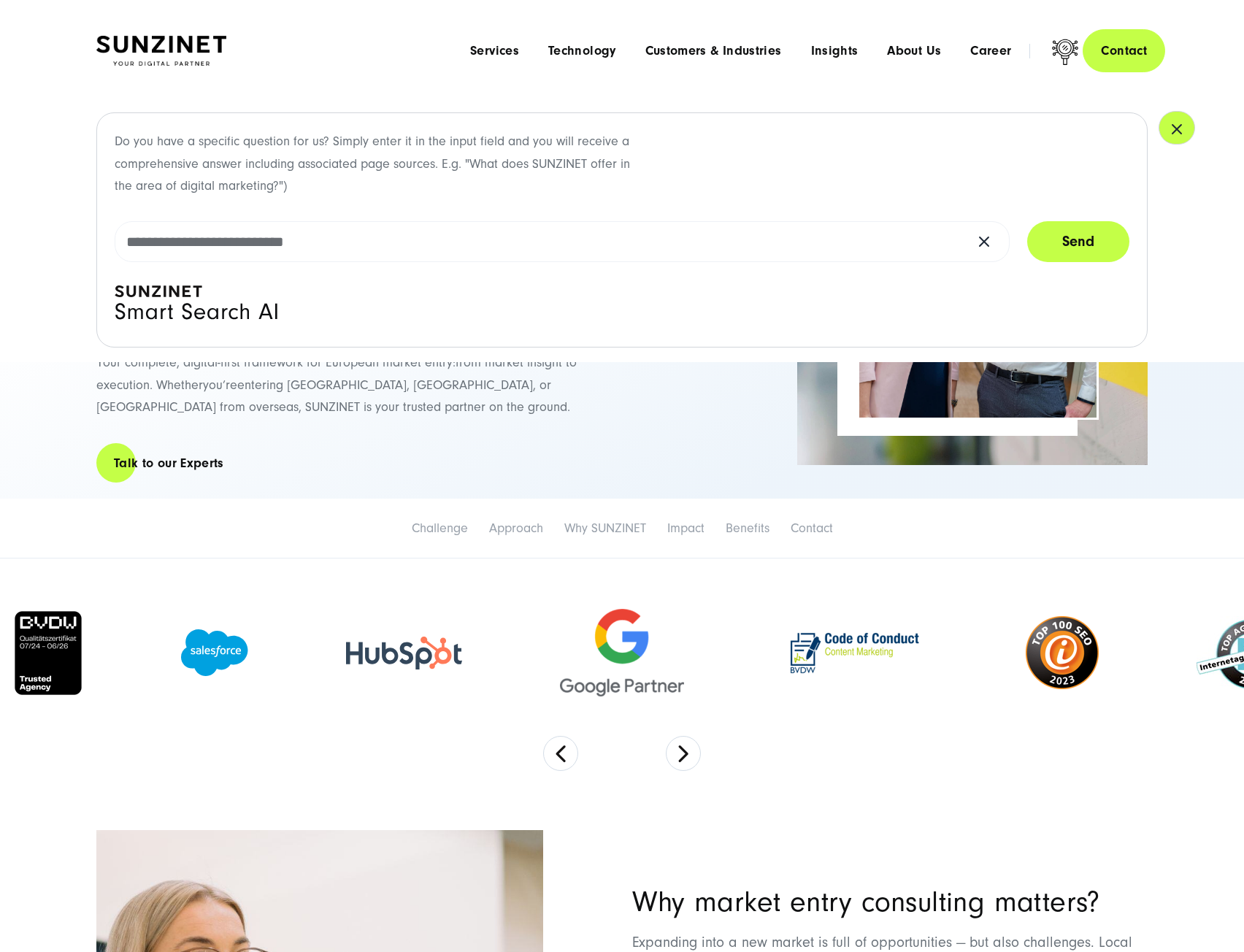
click at [1171, 131] on icon "button" at bounding box center [1176, 129] width 17 height 17
